Goal: Task Accomplishment & Management: Use online tool/utility

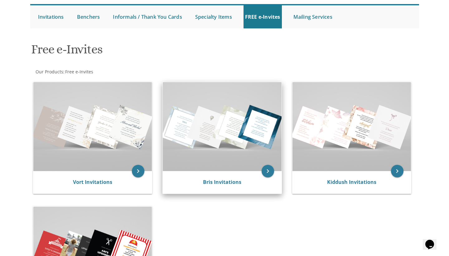
click at [261, 150] on img at bounding box center [222, 126] width 119 height 89
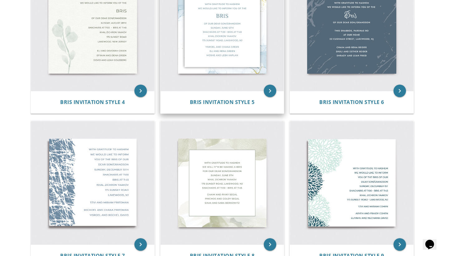
scroll to position [323, 0]
click at [249, 76] on img at bounding box center [223, 29] width 124 height 124
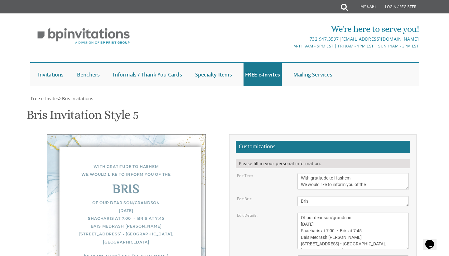
scroll to position [63, 0]
drag, startPoint x: 353, startPoint y: 154, endPoint x: 333, endPoint y: 156, distance: 20.4
click at [333, 213] on textarea "Of our dear son/grandson [DATE] Shacharis at 7:00 • Bris at 7:45 Bais Medrash […" at bounding box center [354, 231] width 112 height 37
drag, startPoint x: 316, startPoint y: 159, endPoint x: 282, endPoint y: 159, distance: 33.7
click at [282, 213] on div "Edit Details: Of our dear son/grandson [DATE] Shacharis at 7:00 • Bris at 7:45 …" at bounding box center [324, 231] width 182 height 37
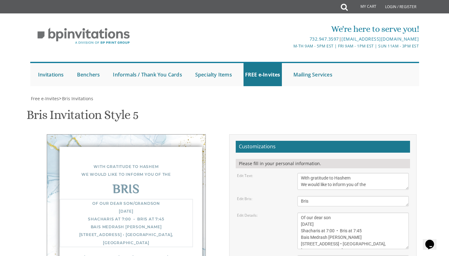
drag, startPoint x: 320, startPoint y: 161, endPoint x: 340, endPoint y: 159, distance: 21.0
click at [341, 213] on textarea "Of our dear son/grandson [DATE] Shacharis at 7:00 • Bris at 7:45 Bais Medrash […" at bounding box center [354, 231] width 112 height 37
click at [328, 213] on textarea "Of our dear son/grandson [DATE] Shacharis at 7:00 • Bris at 7:45 Bais Medrash […" at bounding box center [354, 231] width 112 height 37
drag, startPoint x: 336, startPoint y: 175, endPoint x: 331, endPoint y: 176, distance: 5.3
click at [331, 213] on textarea "Of our dear son/grandson [DATE] Shacharis at 7:00 • Bris at 7:45 Bais Medrash […" at bounding box center [354, 231] width 112 height 37
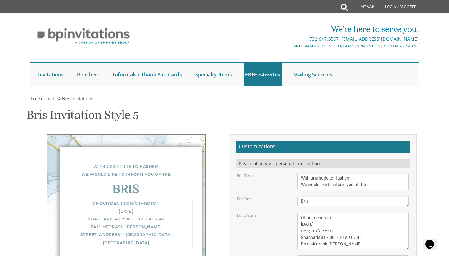
click at [331, 213] on textarea "Of our dear son/grandson [DATE] Shacharis at 7:00 • Bris at 7:45 Bais Medrash […" at bounding box center [354, 231] width 112 height 37
drag, startPoint x: 336, startPoint y: 173, endPoint x: 331, endPoint y: 174, distance: 5.2
click at [331, 213] on textarea "Of our dear son/grandson [DATE] Shacharis at 7:00 • Bris at 7:45 Bais Medrash […" at bounding box center [354, 231] width 112 height 37
drag, startPoint x: 366, startPoint y: 173, endPoint x: 358, endPoint y: 173, distance: 8.8
click at [358, 213] on textarea "Of our dear son/grandson [DATE] Shacharis at 7:00 • Bris at 7:45 Bais Medrash […" at bounding box center [354, 231] width 112 height 37
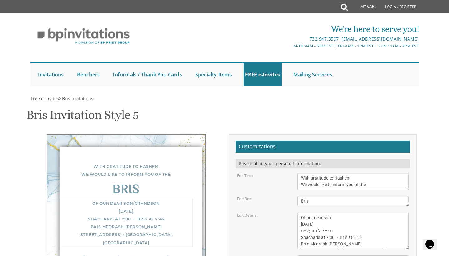
drag, startPoint x: 330, startPoint y: 180, endPoint x: 370, endPoint y: 180, distance: 40.3
click at [370, 213] on textarea "Of our dear son/grandson [DATE] Shacharis at 7:00 • Bris at 7:45 Bais Medrash […" at bounding box center [354, 231] width 112 height 37
drag, startPoint x: 344, startPoint y: 181, endPoint x: 296, endPoint y: 179, distance: 48.4
click at [296, 213] on div "Of our dear son/grandson [DATE] Shacharis at 7:00 • Bris at 7:45 Bais Medrash […" at bounding box center [353, 231] width 121 height 37
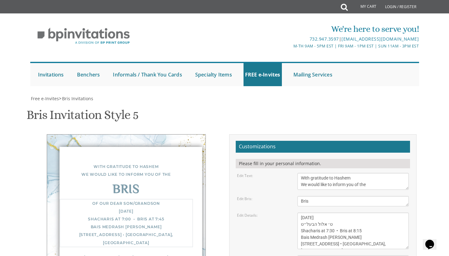
drag, startPoint x: 350, startPoint y: 180, endPoint x: 381, endPoint y: 183, distance: 31.0
click at [381, 213] on textarea "Of our dear son/grandson [DATE] Shacharis at 7:00 • Bris at 7:45 Bais Medrash […" at bounding box center [354, 231] width 112 height 37
type textarea "Of our dear son [DATE] ט׳ אלול הבעל״ט Shacharis at 7:30 • Bris at 8:15 Bais Med…"
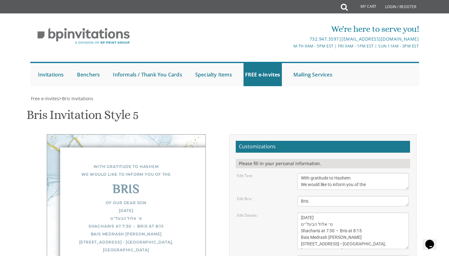
drag, startPoint x: 301, startPoint y: 196, endPoint x: 378, endPoint y: 196, distance: 76.8
drag, startPoint x: 339, startPoint y: 203, endPoint x: 280, endPoint y: 200, distance: 58.7
drag, startPoint x: 300, startPoint y: 211, endPoint x: 379, endPoint y: 213, distance: 79.6
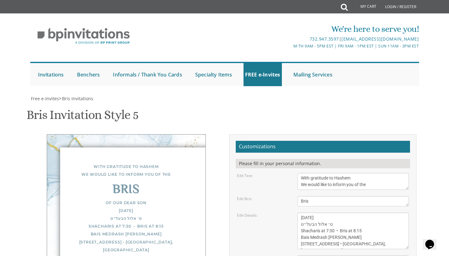
type textarea "[PERSON_NAME] and [PERSON_NAME] [PERSON_NAME] and [PERSON_NAME] [PERSON_NAME] a…"
type input "[EMAIL_ADDRESS][DOMAIN_NAME]"
